Goal: Navigation & Orientation: Find specific page/section

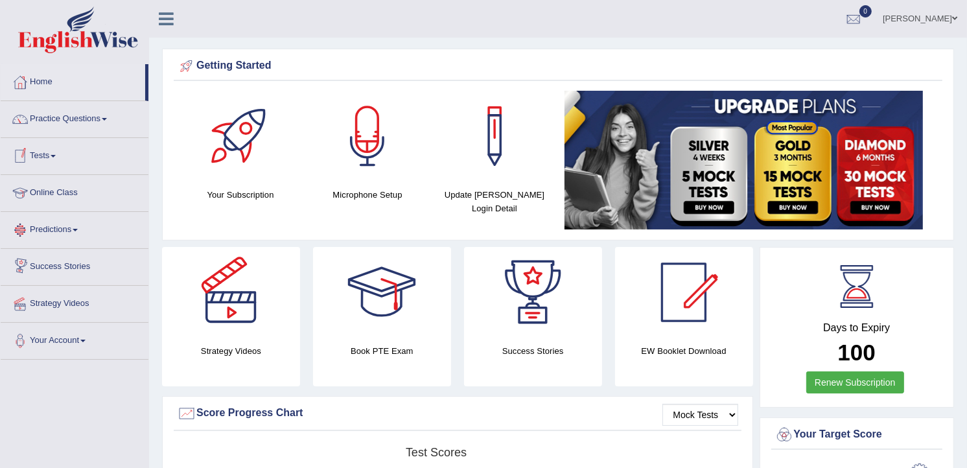
click at [45, 194] on link "Online Class" at bounding box center [75, 191] width 148 height 32
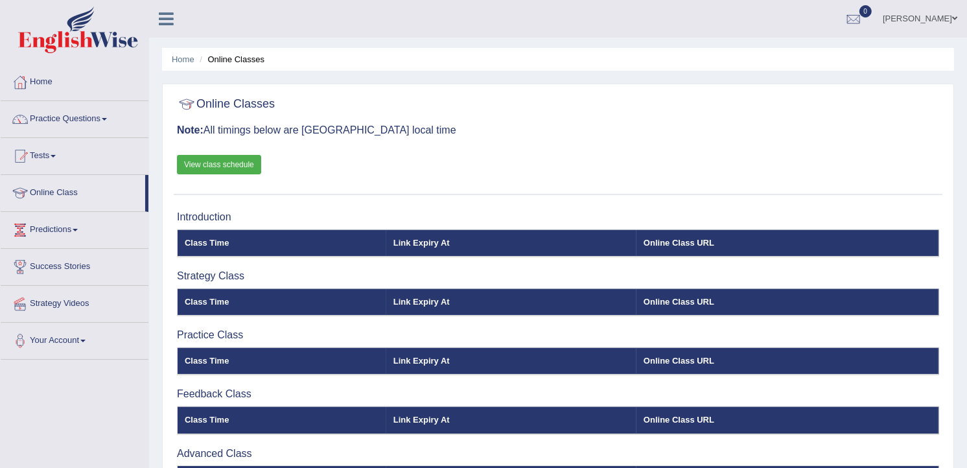
click at [194, 165] on link "View class schedule" at bounding box center [219, 164] width 84 height 19
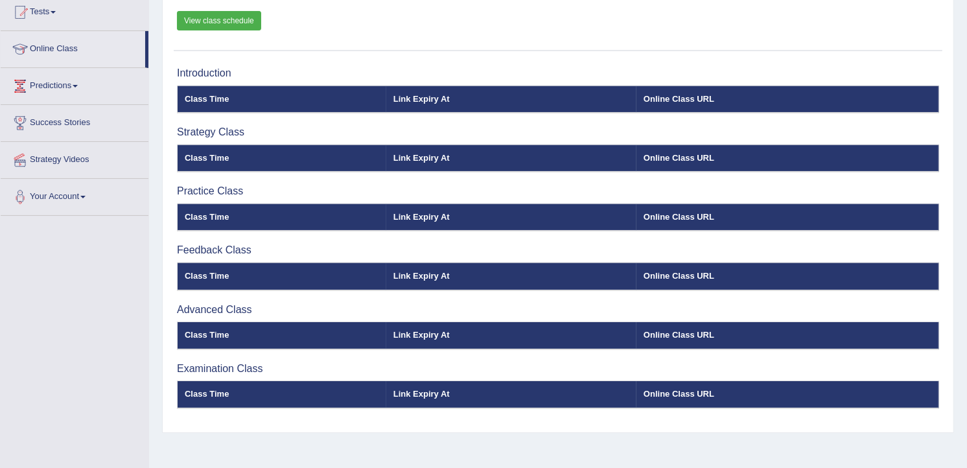
scroll to position [192, 0]
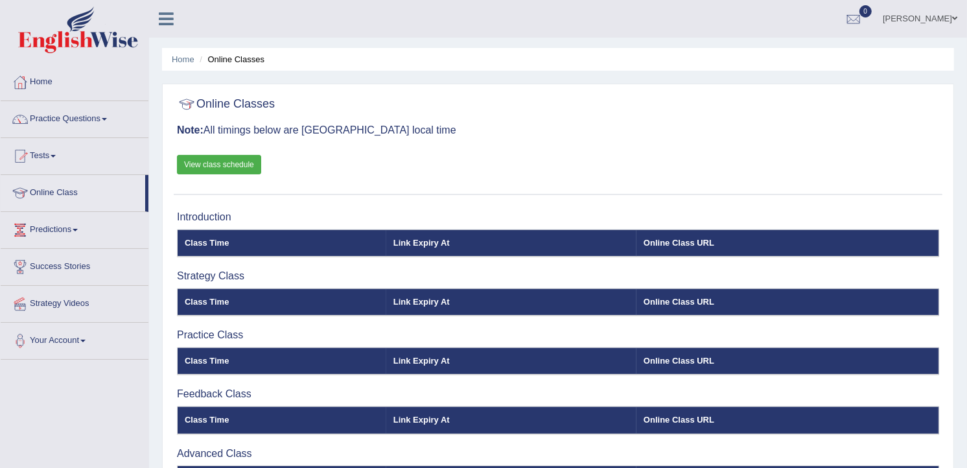
click at [51, 193] on link "Online Class" at bounding box center [73, 191] width 145 height 32
click at [65, 186] on link "Online Class" at bounding box center [73, 191] width 145 height 32
click at [43, 82] on link "Home" at bounding box center [75, 80] width 148 height 32
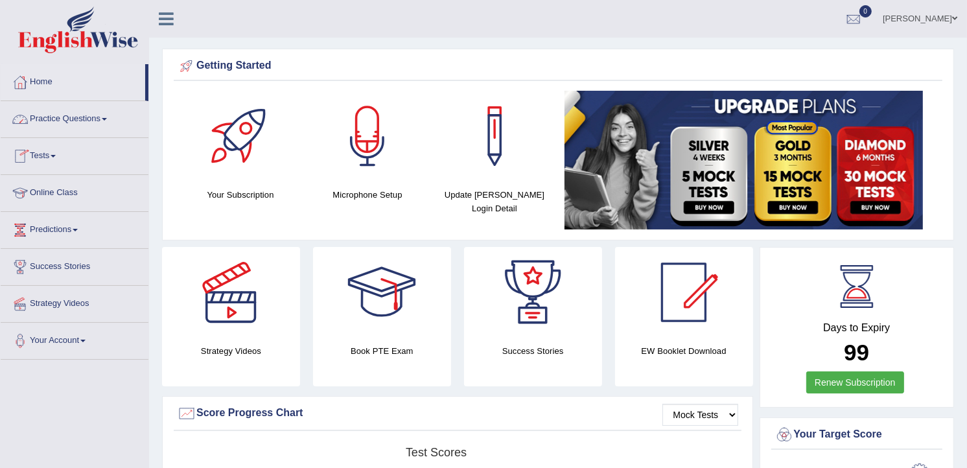
click at [71, 117] on link "Practice Questions" at bounding box center [75, 117] width 148 height 32
